Goal: Browse casually

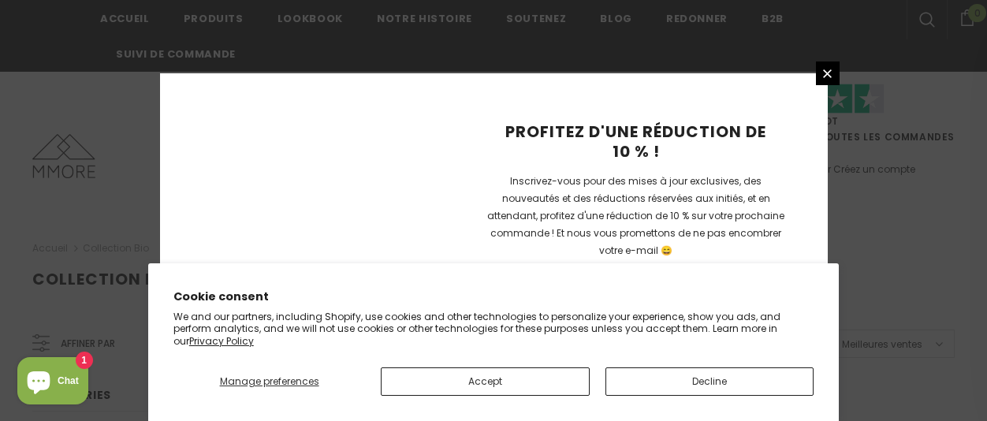
scroll to position [1265, 0]
